Goal: Task Accomplishment & Management: Use online tool/utility

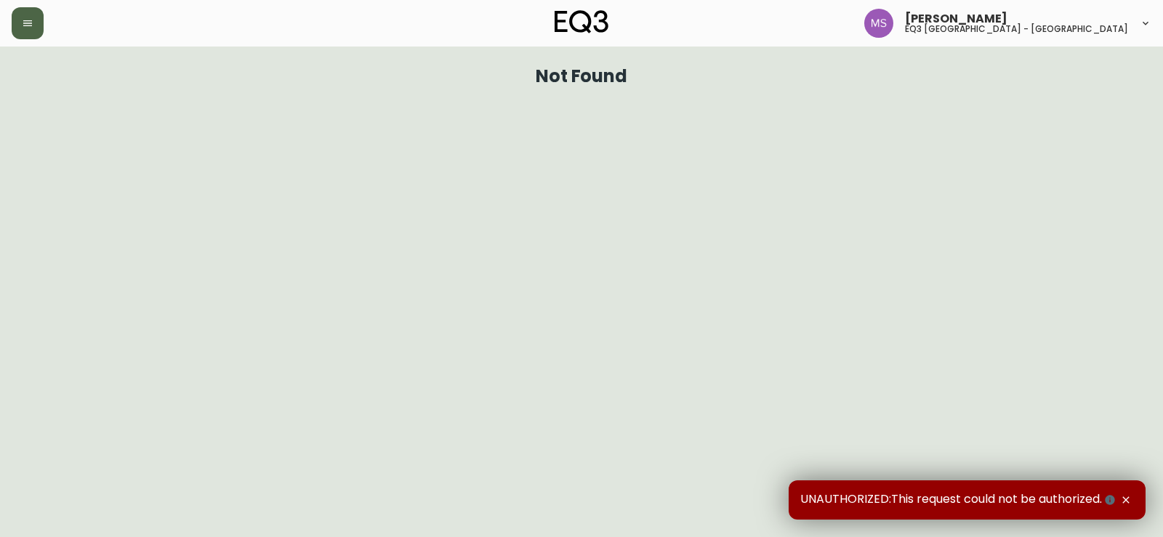
click at [28, 25] on icon "button" at bounding box center [28, 23] width 12 height 12
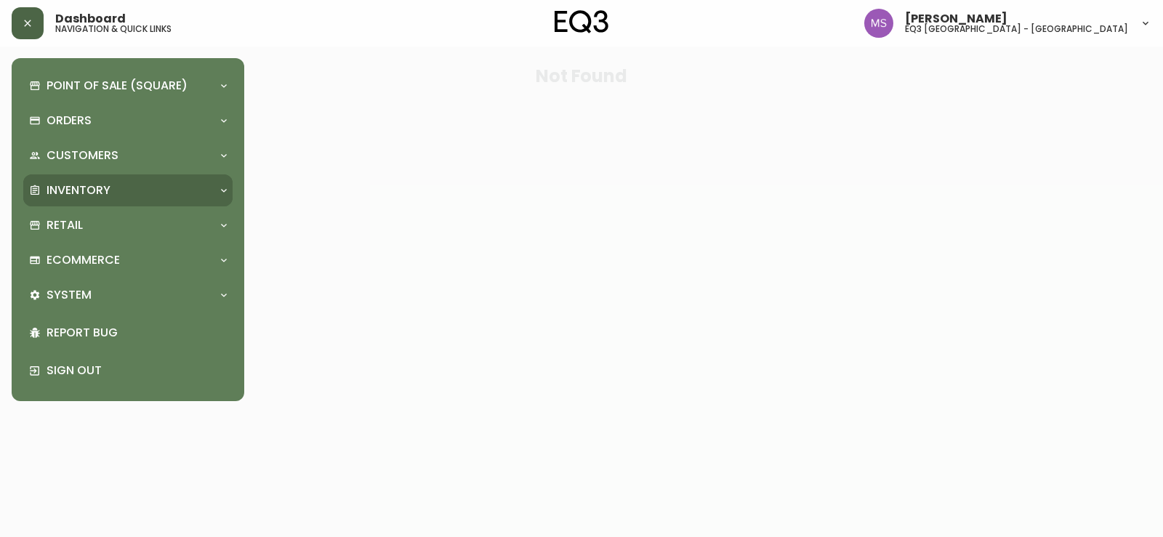
click at [140, 193] on div "Inventory" at bounding box center [120, 191] width 183 height 16
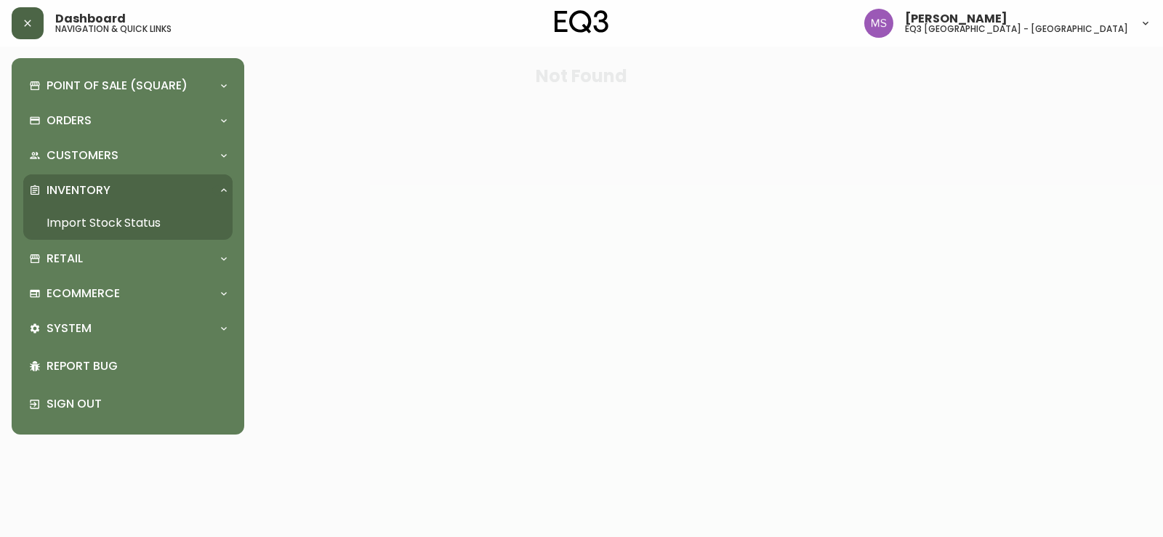
click at [131, 222] on link "Import Stock Status" at bounding box center [127, 223] width 209 height 33
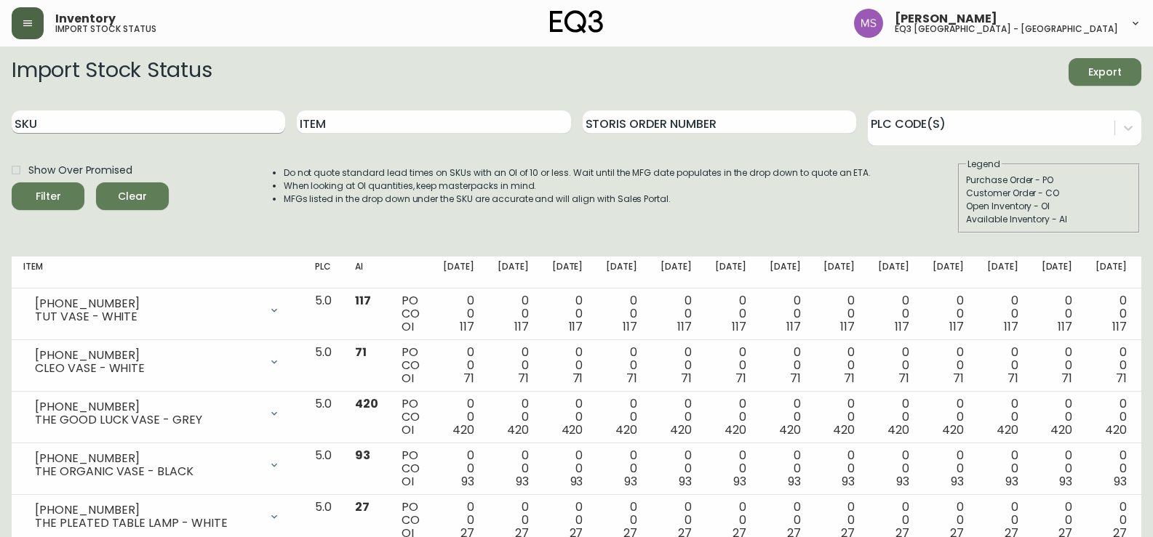
click at [178, 130] on input "SKU" at bounding box center [148, 122] width 273 height 23
paste input "[PHONE_NUMBER]"
type input "[PHONE_NUMBER]"
click at [12, 183] on button "Filter" at bounding box center [48, 197] width 73 height 28
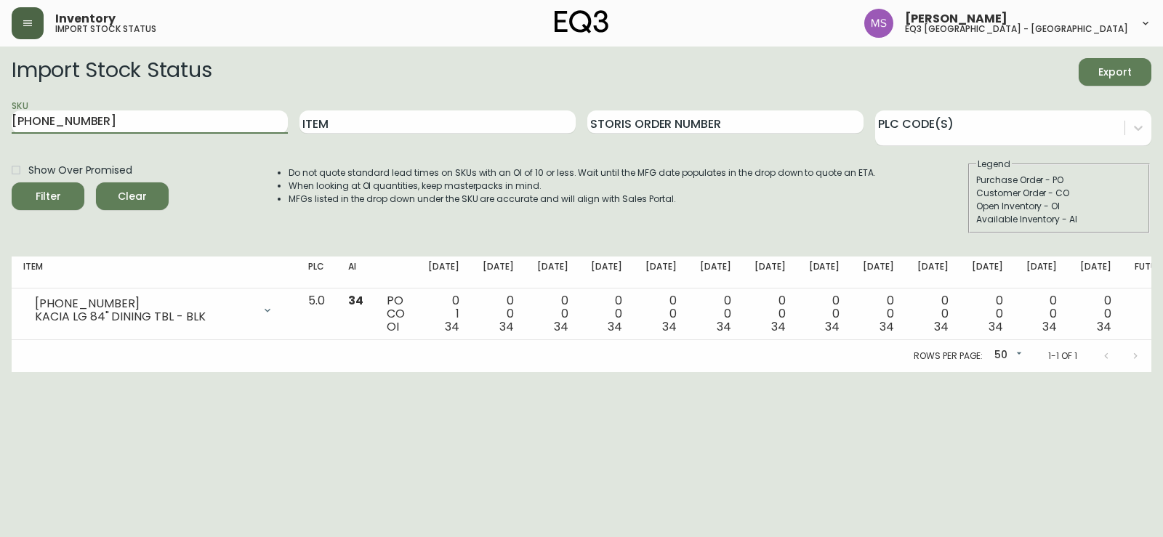
click at [1015, 356] on body "Inventory import stock status [PERSON_NAME] eq3 [GEOGRAPHIC_DATA] - st laurent …" at bounding box center [581, 186] width 1163 height 372
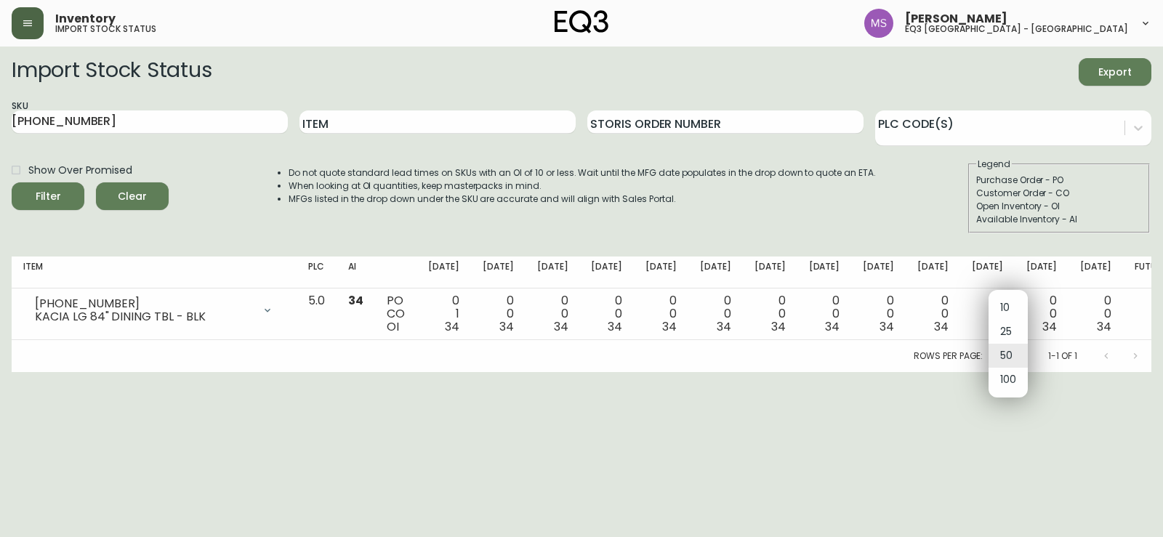
click at [514, 414] on div at bounding box center [581, 268] width 1163 height 537
